Goal: Find specific fact: Find specific fact

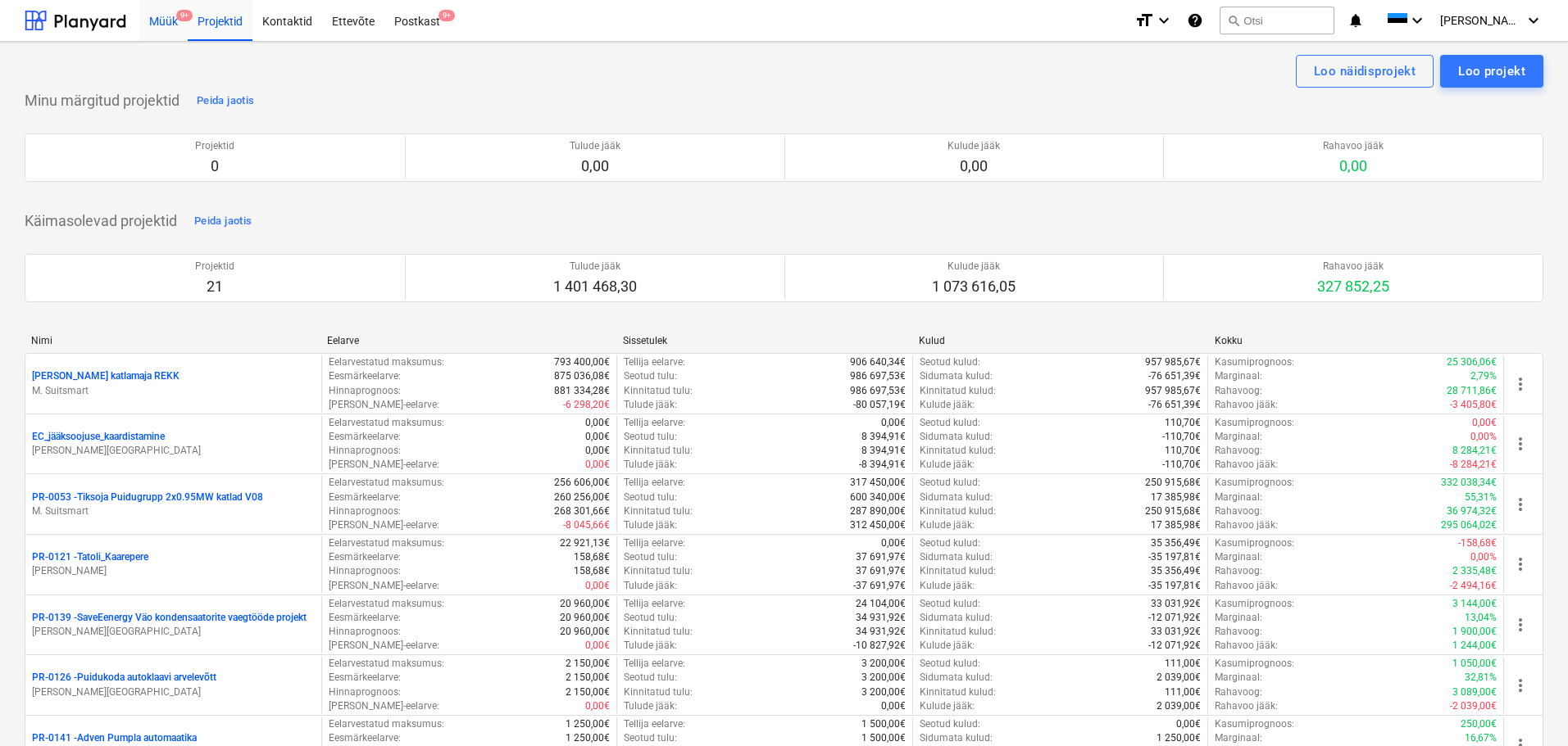
click at [166, 22] on div "Müük 9+" at bounding box center [163, 20] width 48 height 42
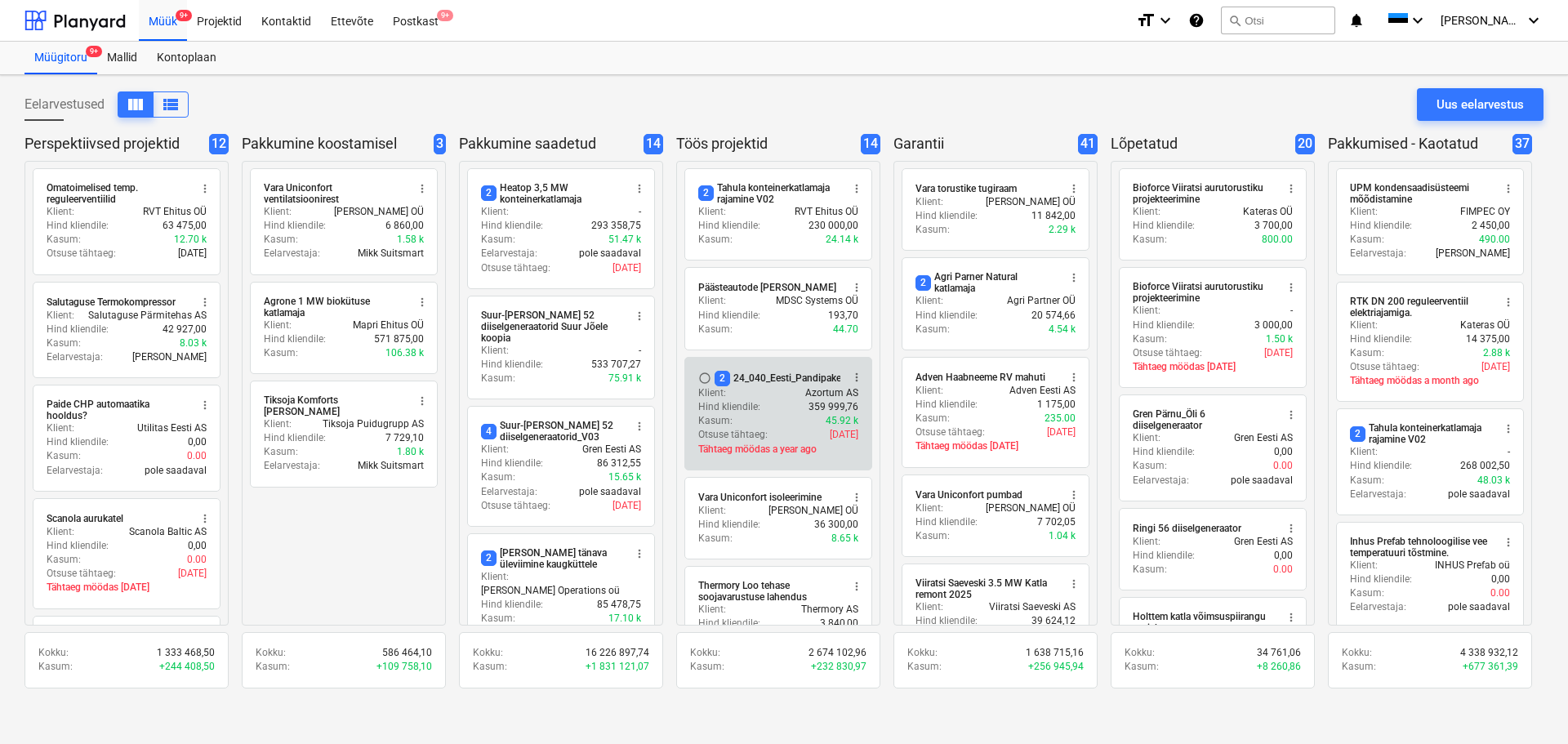
click at [766, 398] on div "Klient : Azortum AS" at bounding box center [778, 394] width 160 height 14
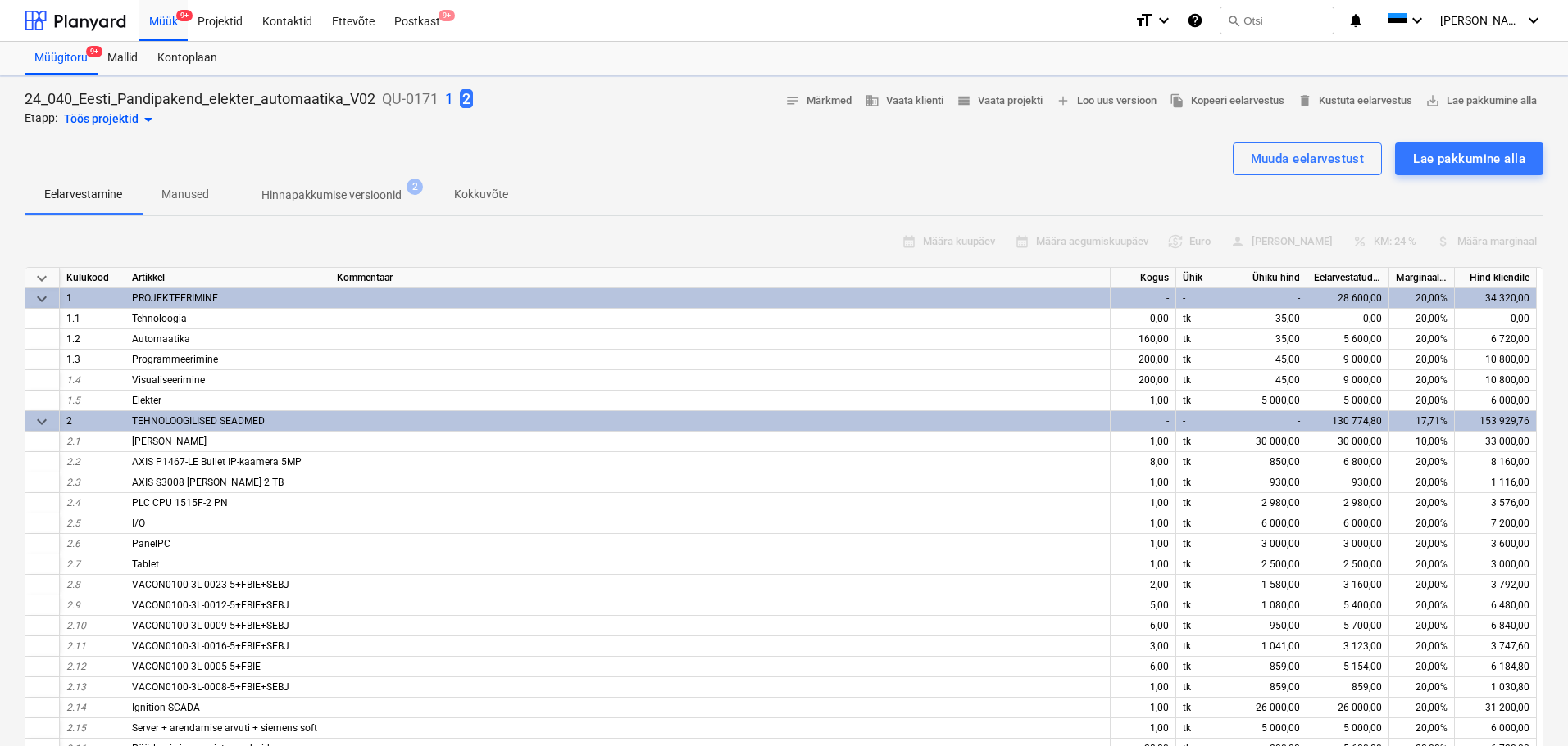
type textarea "x"
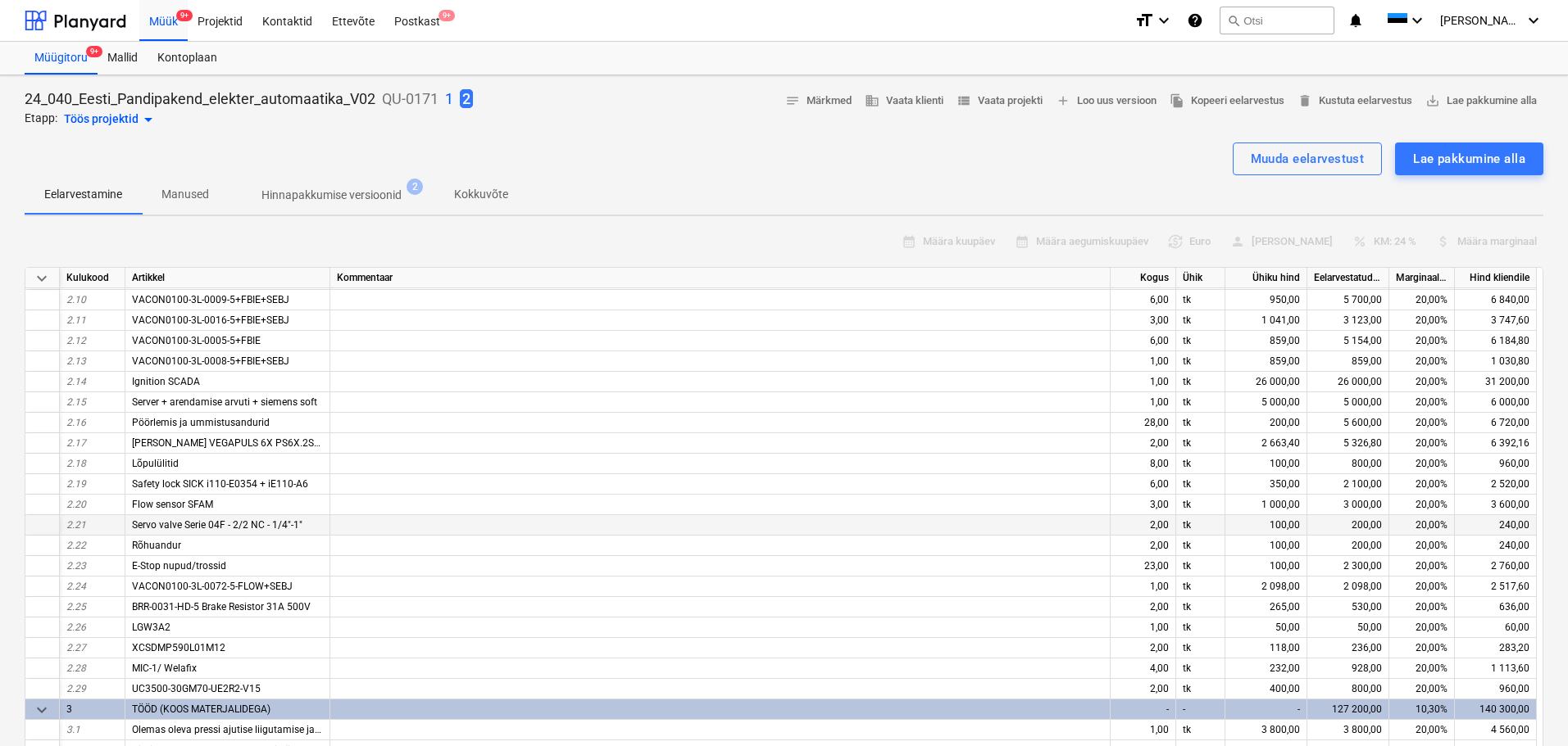
scroll to position [162, 0]
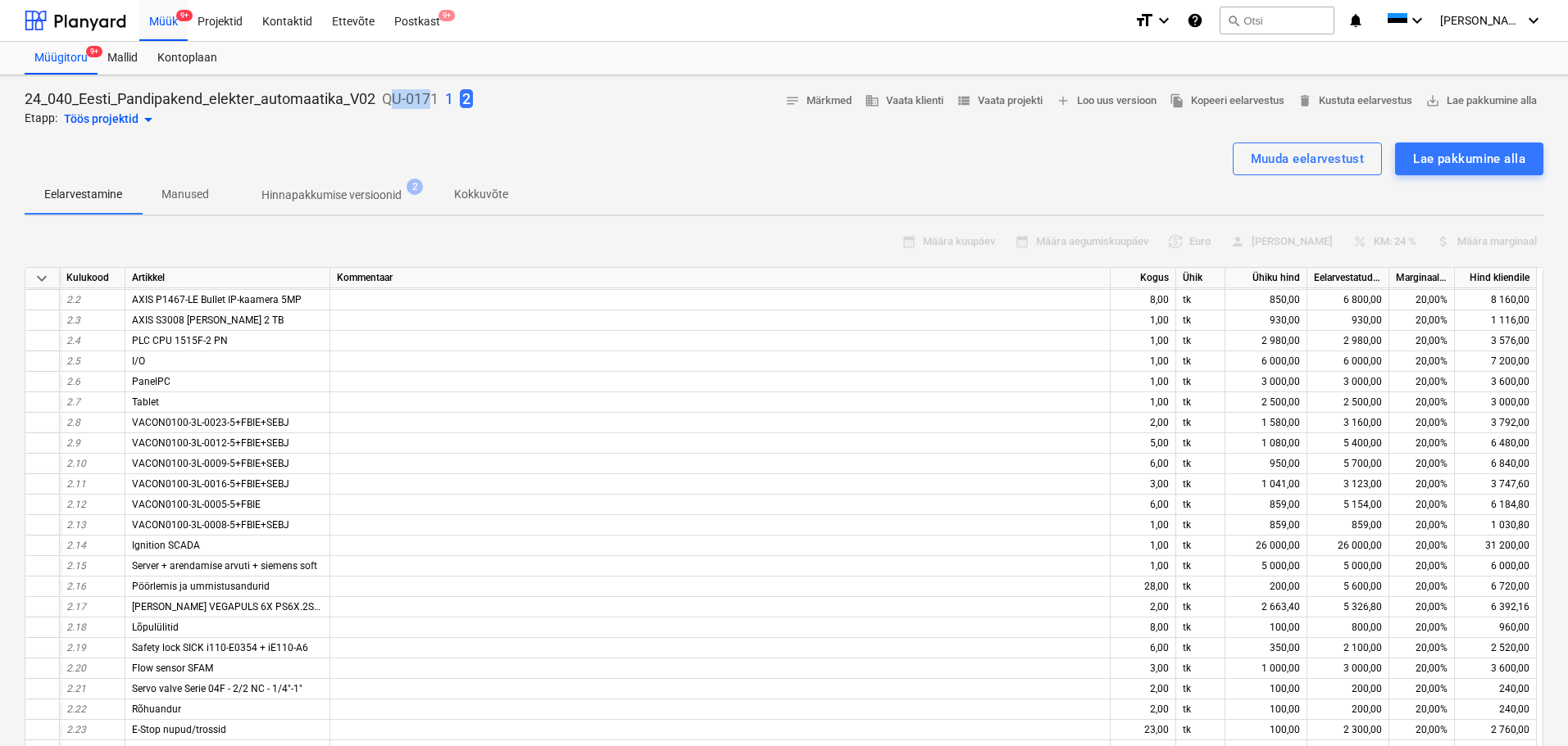
drag, startPoint x: 388, startPoint y: 97, endPoint x: 434, endPoint y: 100, distance: 46.1
click at [434, 100] on p "QU-0171" at bounding box center [410, 99] width 56 height 20
drag, startPoint x: 437, startPoint y: 100, endPoint x: 385, endPoint y: 94, distance: 52.3
click at [385, 94] on p "QU-0171" at bounding box center [410, 99] width 56 height 20
copy p "QU-0171"
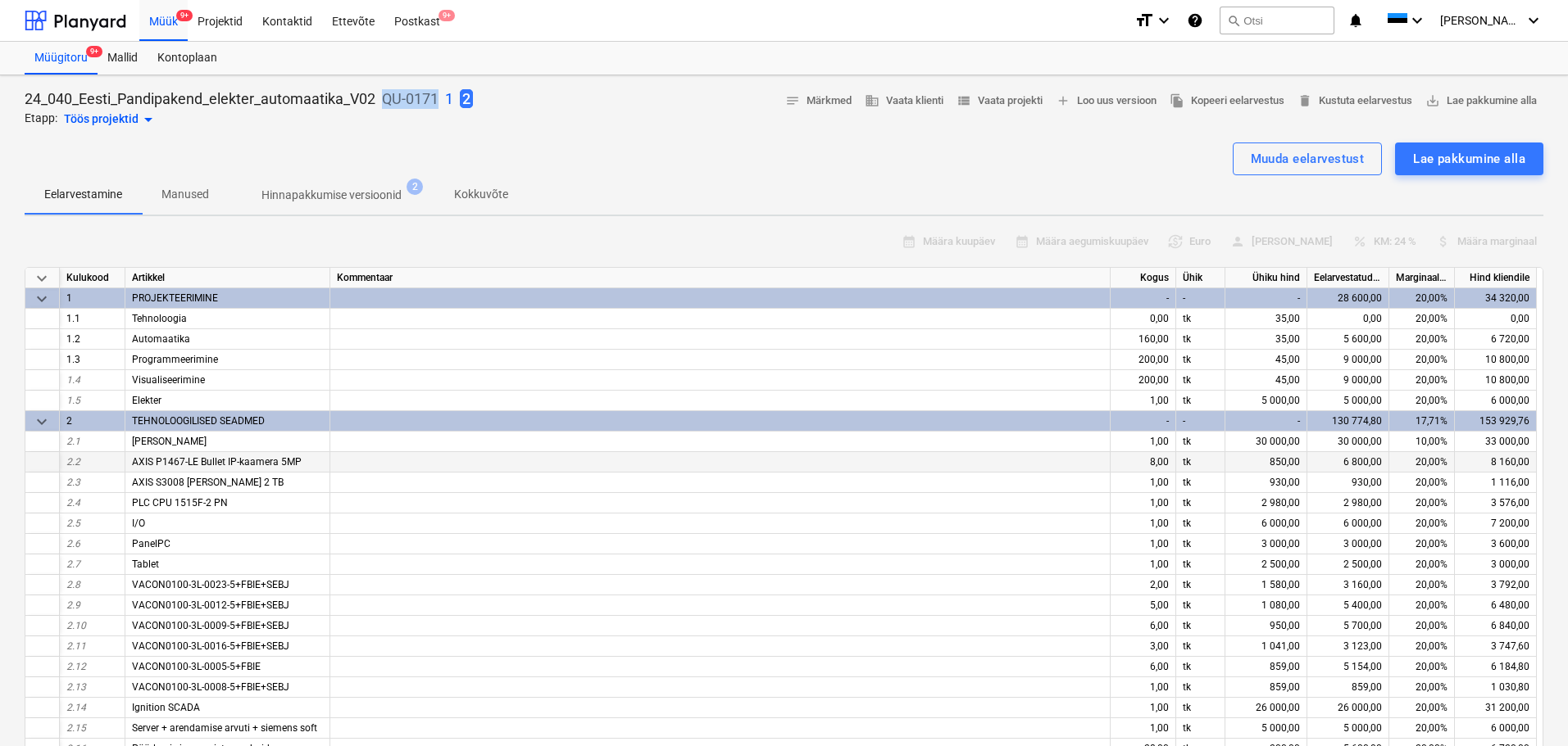
scroll to position [82, 0]
